Goal: Task Accomplishment & Management: Manage account settings

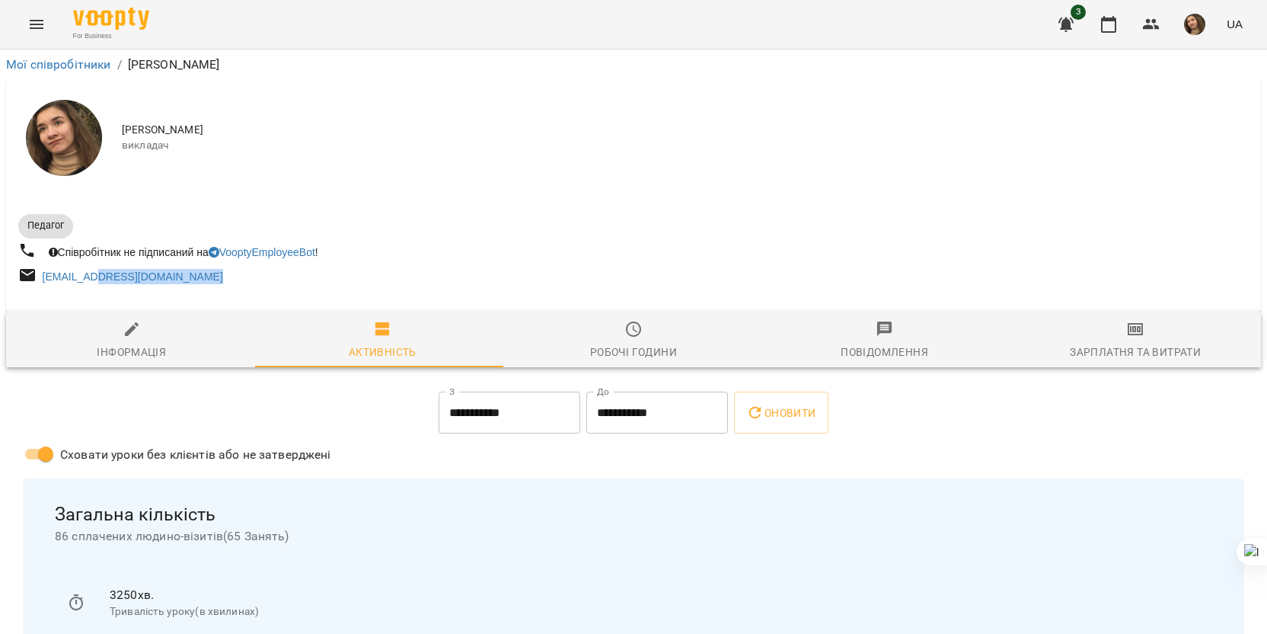
drag, startPoint x: 104, startPoint y: 299, endPoint x: 126, endPoint y: 321, distance: 31.8
click at [291, 300] on div "Педагог Співробітник не підписаний на VooptyEmployeeBot ! [EMAIL_ADDRESS][DOMAI…" at bounding box center [633, 248] width 1255 height 104
click at [168, 331] on span "Інформація" at bounding box center [131, 340] width 233 height 41
select select "**"
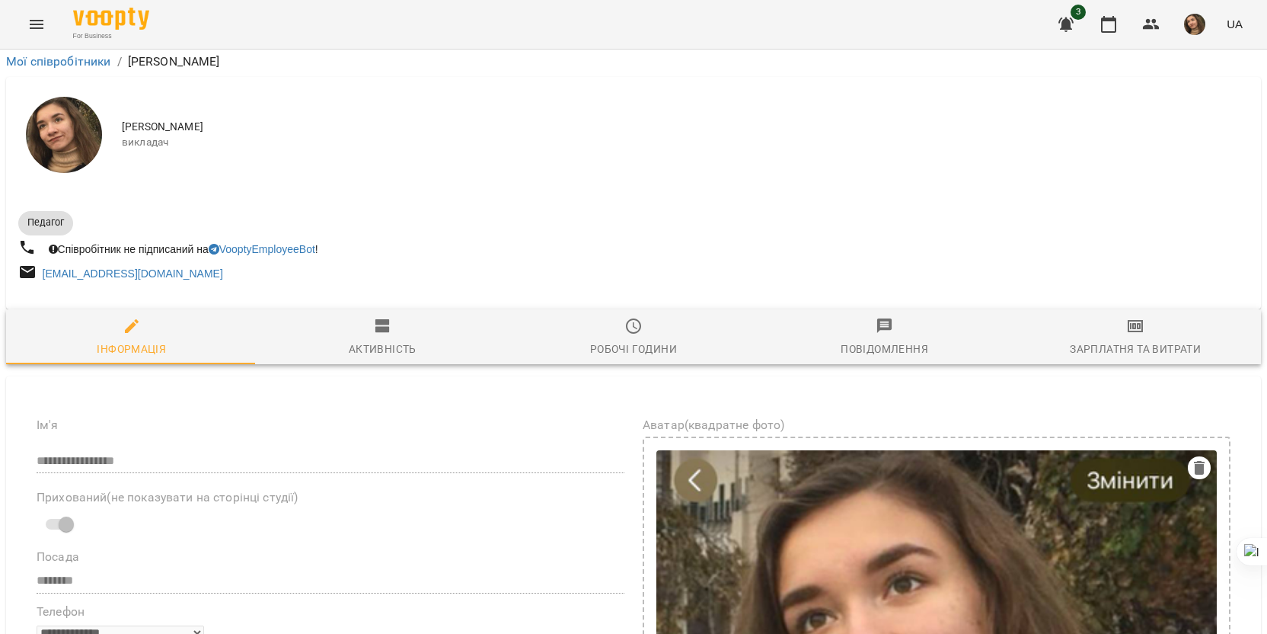
scroll to position [533, 0]
drag, startPoint x: 136, startPoint y: 453, endPoint x: 314, endPoint y: 472, distance: 179.2
click at [283, 488] on button at bounding box center [280, 495] width 20 height 20
click at [1106, 28] on icon "button" at bounding box center [1109, 24] width 18 height 18
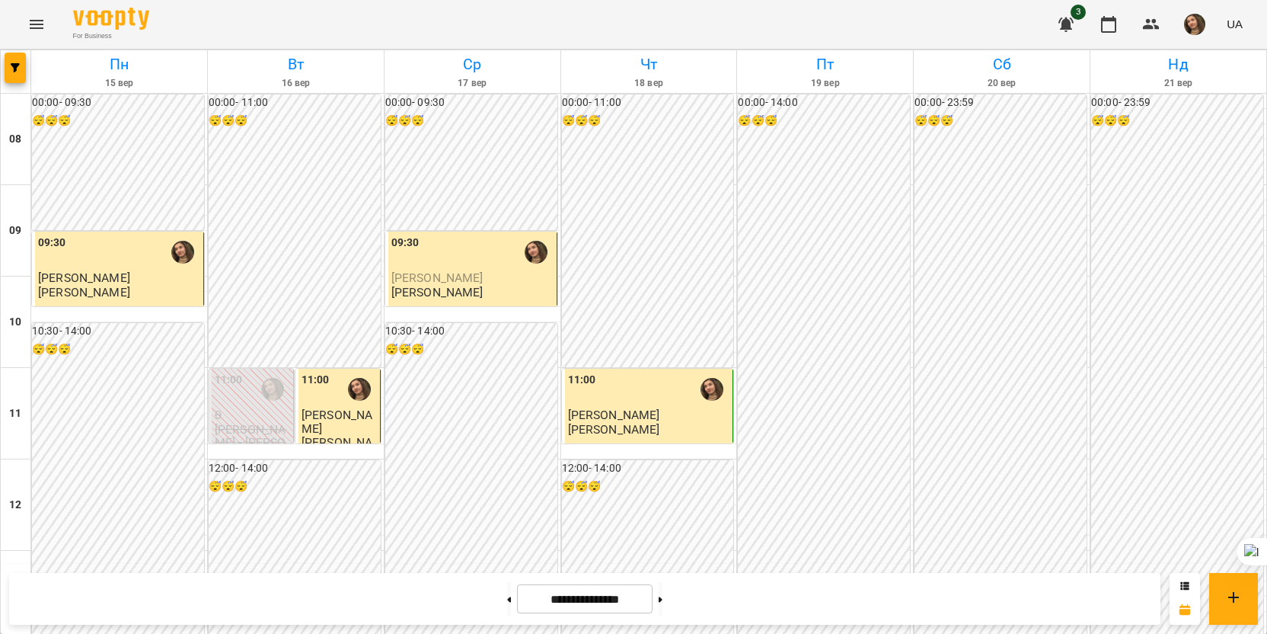
scroll to position [762, 0]
click at [507, 598] on button at bounding box center [509, 599] width 4 height 34
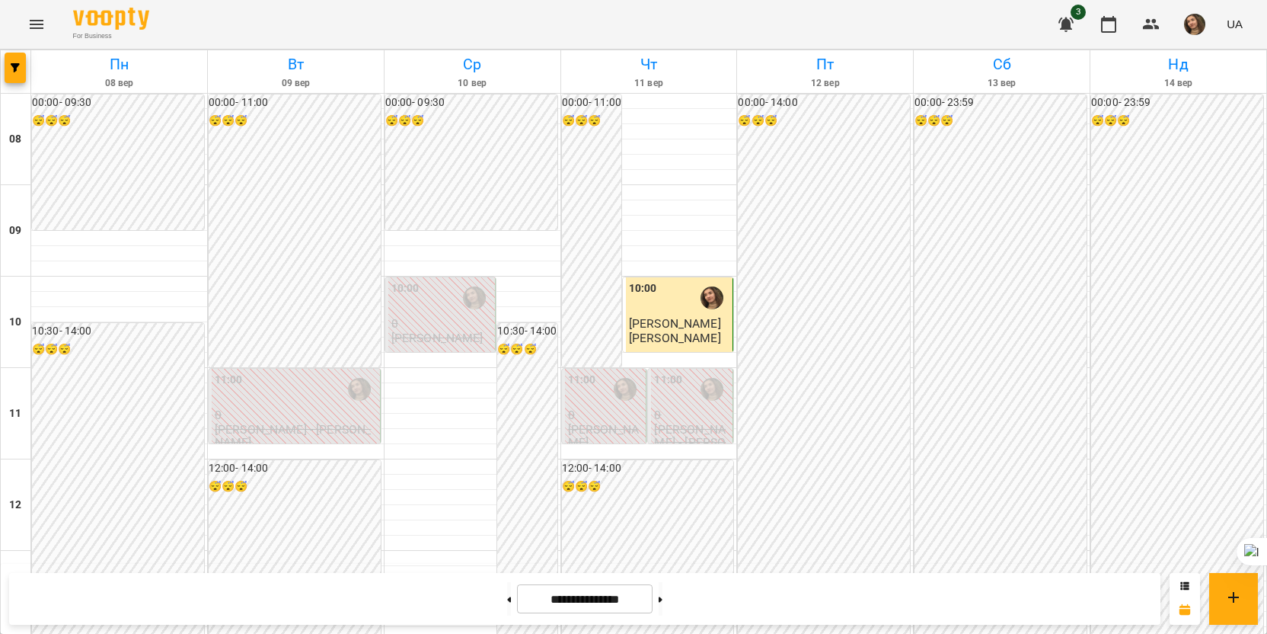
scroll to position [76, 0]
click at [507, 595] on button at bounding box center [509, 599] width 4 height 34
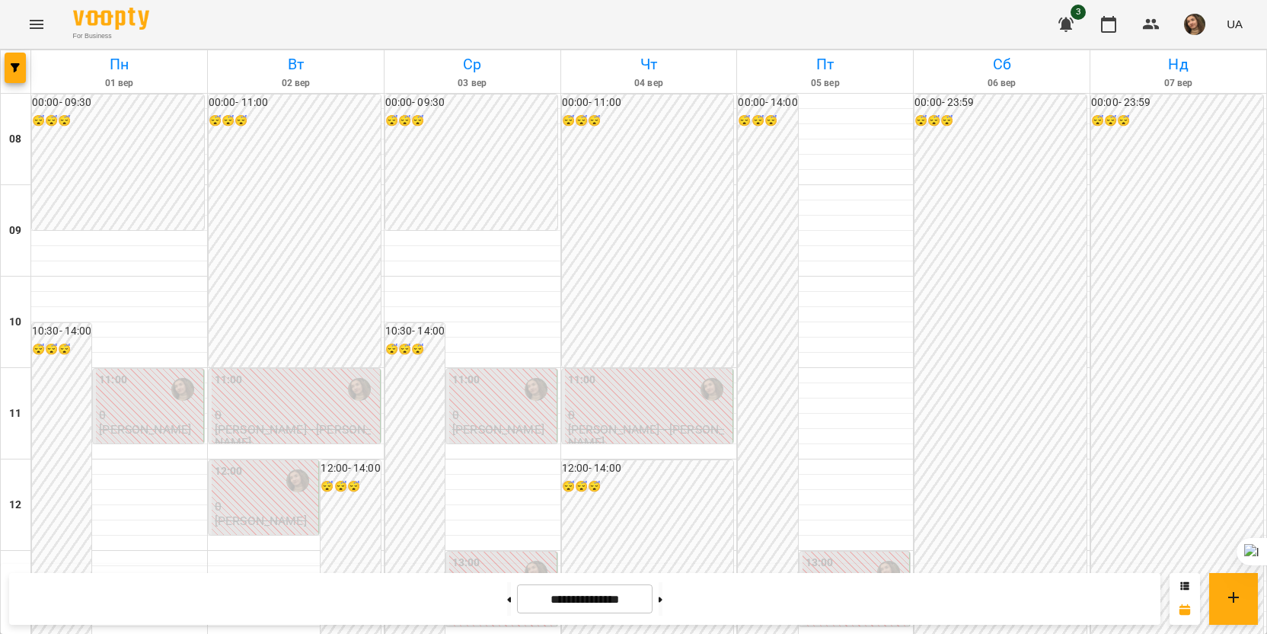
scroll to position [686, 0]
click at [663, 593] on button at bounding box center [661, 599] width 4 height 34
type input "**********"
